Goal: Task Accomplishment & Management: Manage account settings

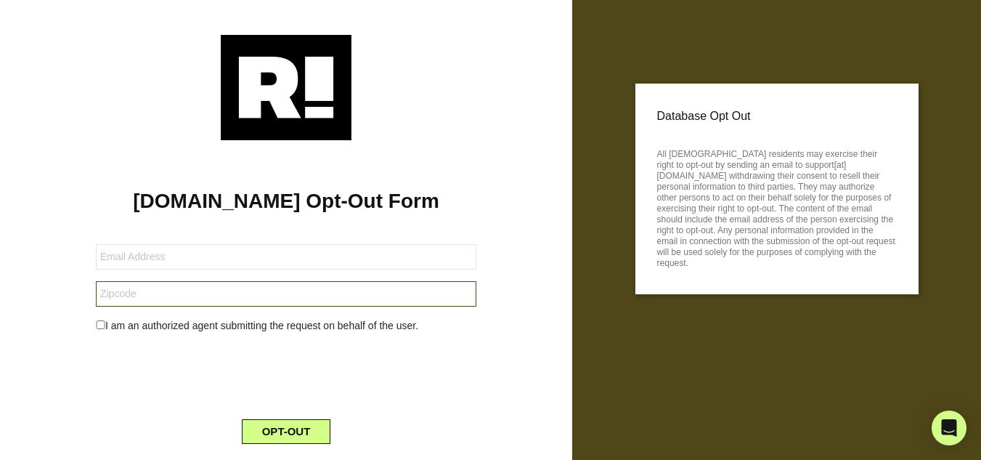
click at [183, 293] on input "text" at bounding box center [286, 293] width 380 height 25
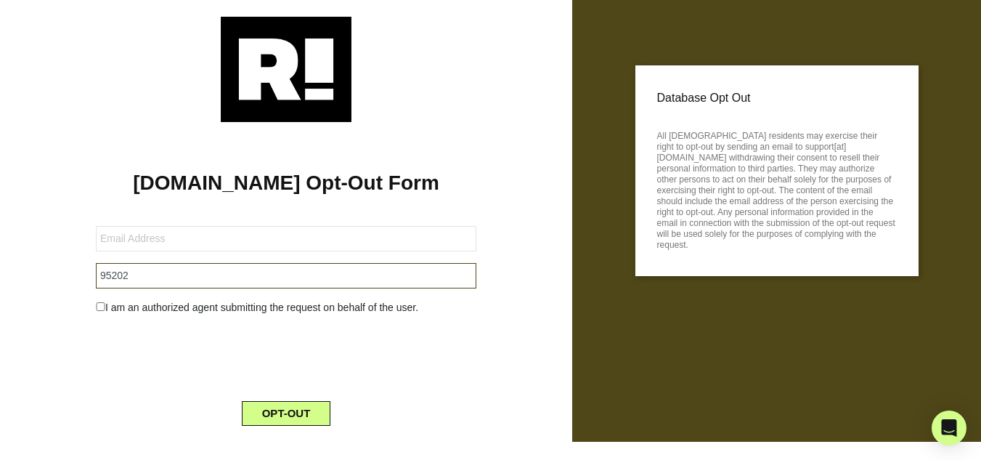
scroll to position [38, 0]
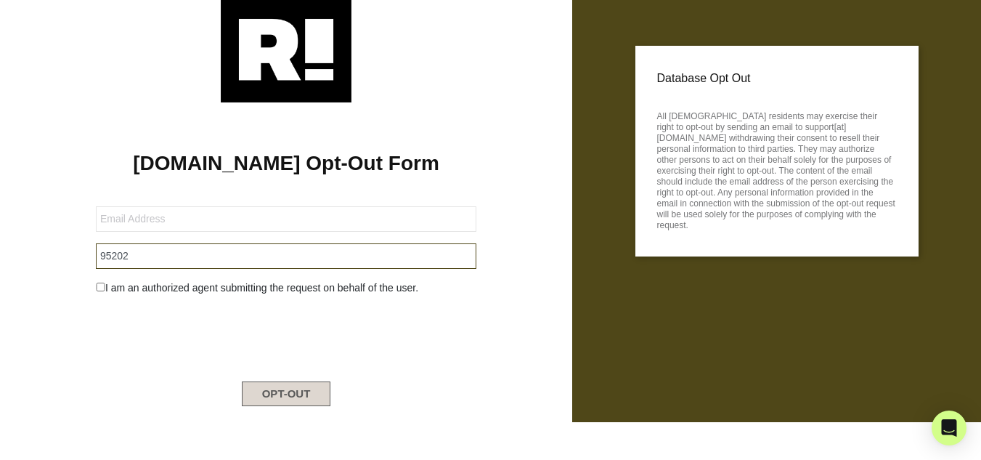
type input "95202"
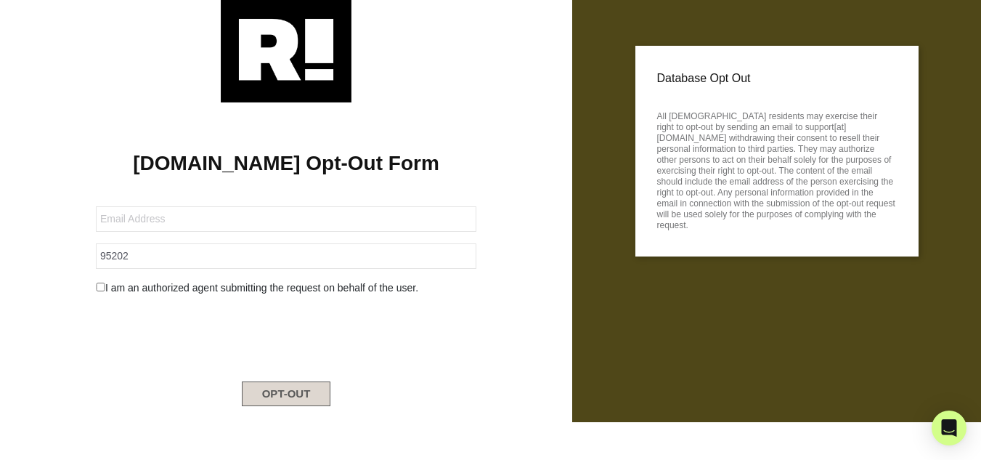
click at [283, 396] on button "OPT-OUT" at bounding box center [286, 393] width 89 height 25
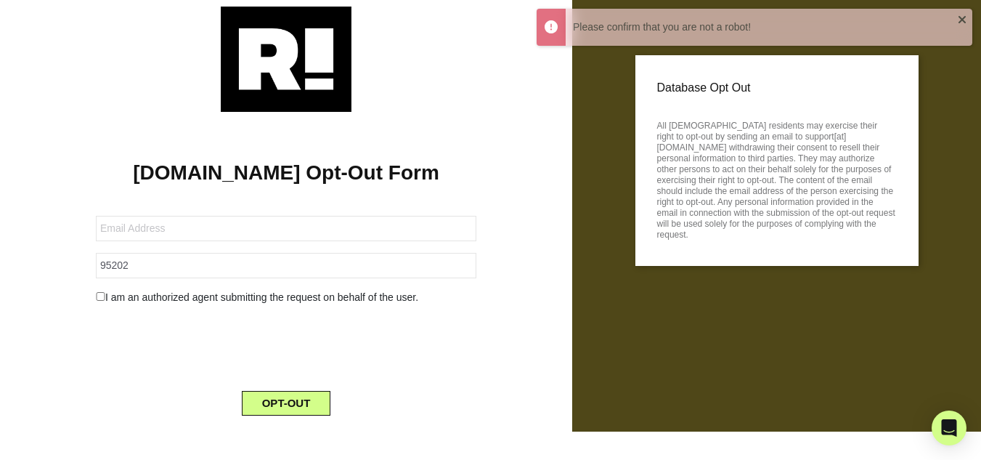
scroll to position [0, 0]
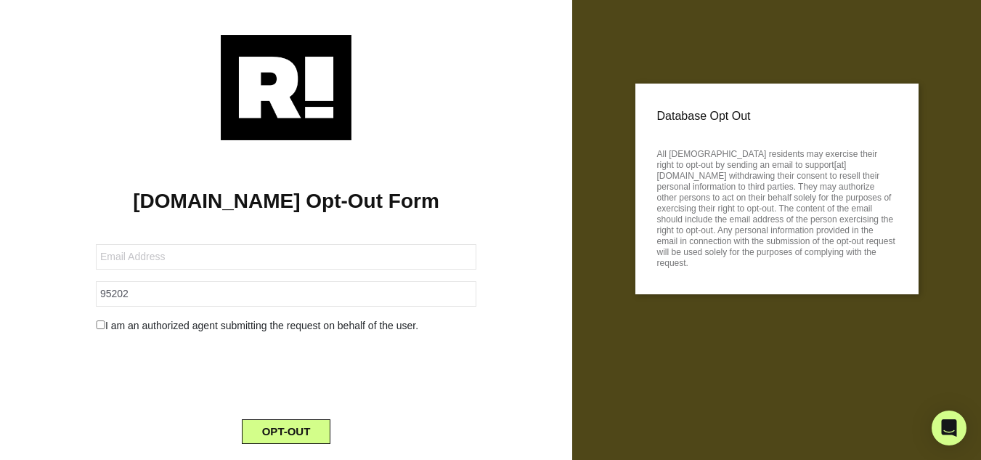
click at [293, 85] on img at bounding box center [286, 87] width 131 height 105
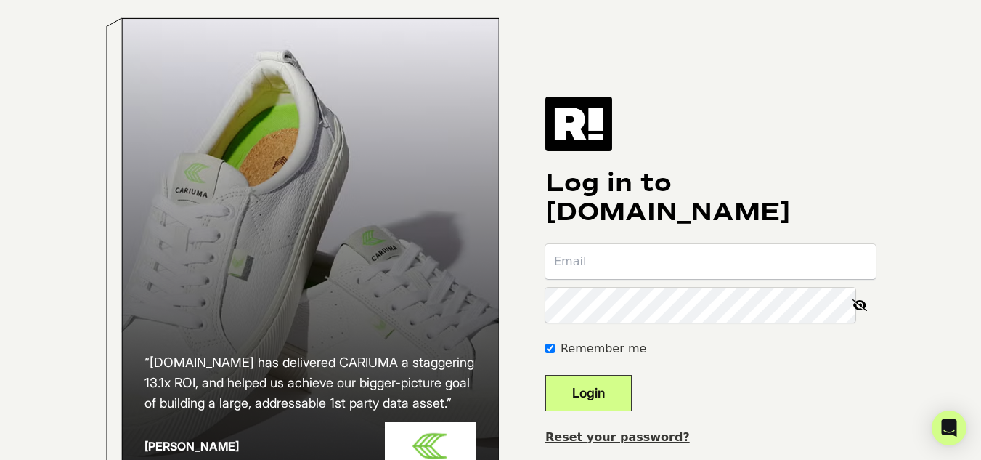
click at [852, 318] on icon at bounding box center [860, 305] width 32 height 35
